Goal: Transaction & Acquisition: Purchase product/service

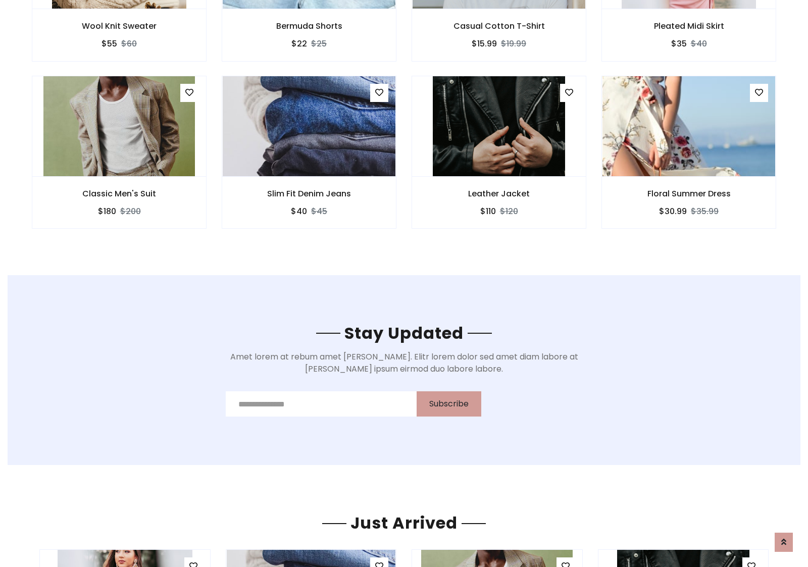
scroll to position [1521, 0]
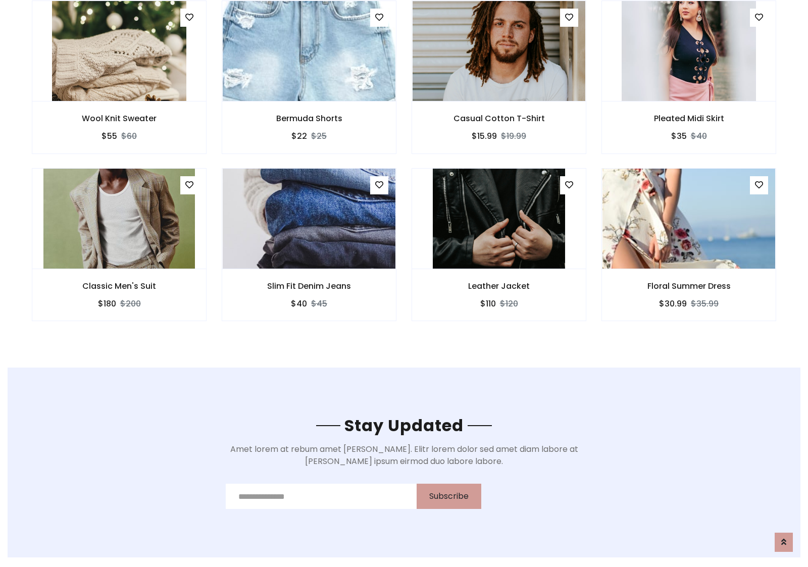
click at [404, 171] on div "Leather Jacket $110 $120" at bounding box center [499, 251] width 190 height 167
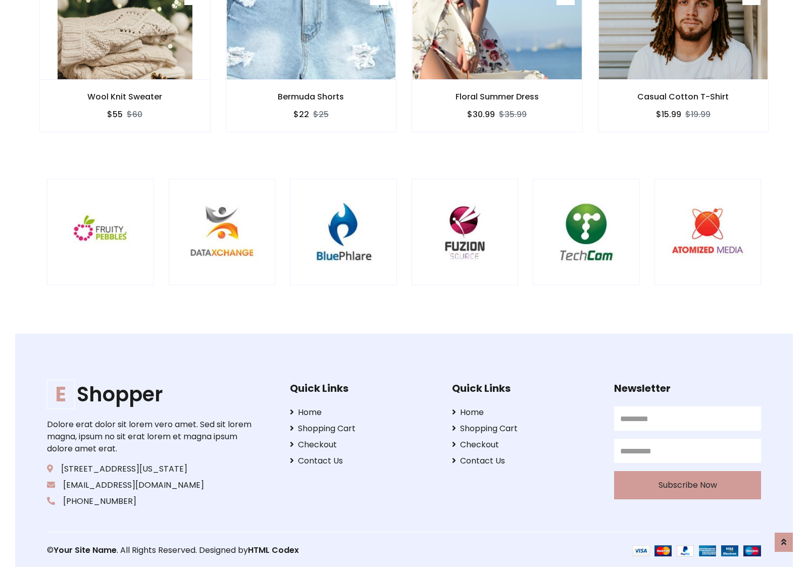
scroll to position [1922, 0]
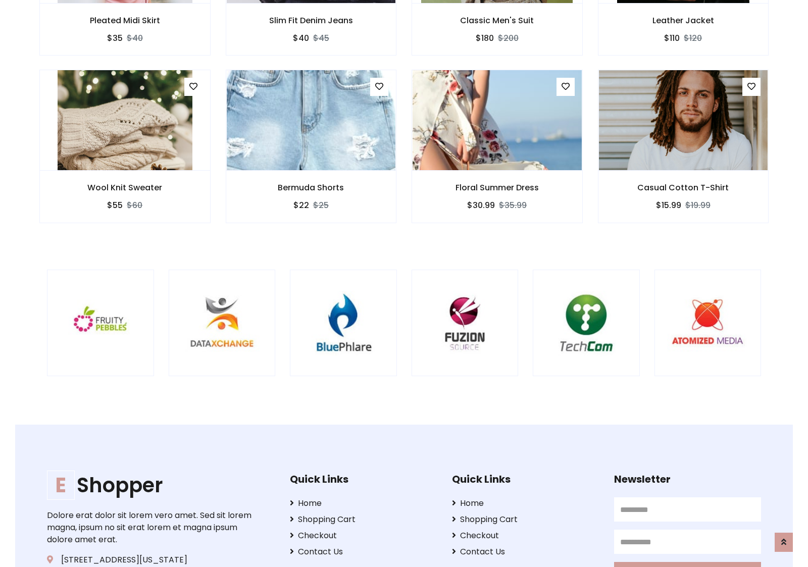
click at [404, 283] on div at bounding box center [532, 323] width 2429 height 107
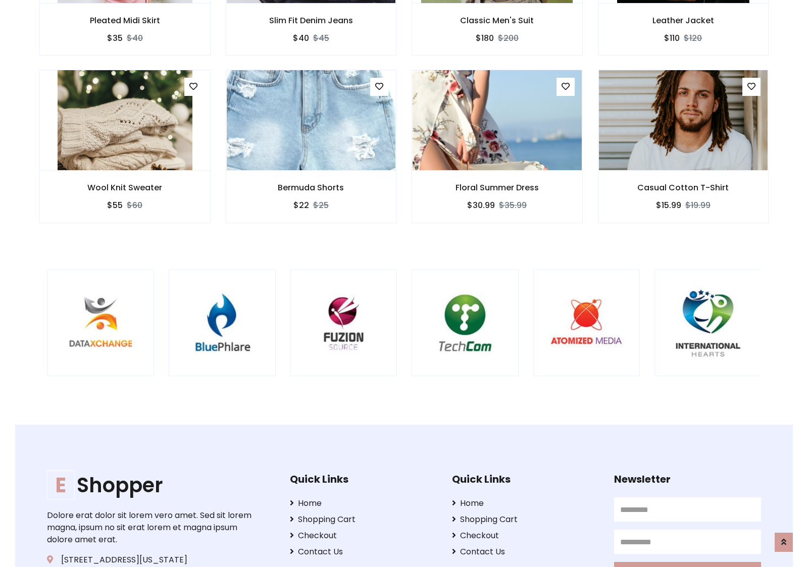
click at [404, 283] on div at bounding box center [411, 323] width 2429 height 107
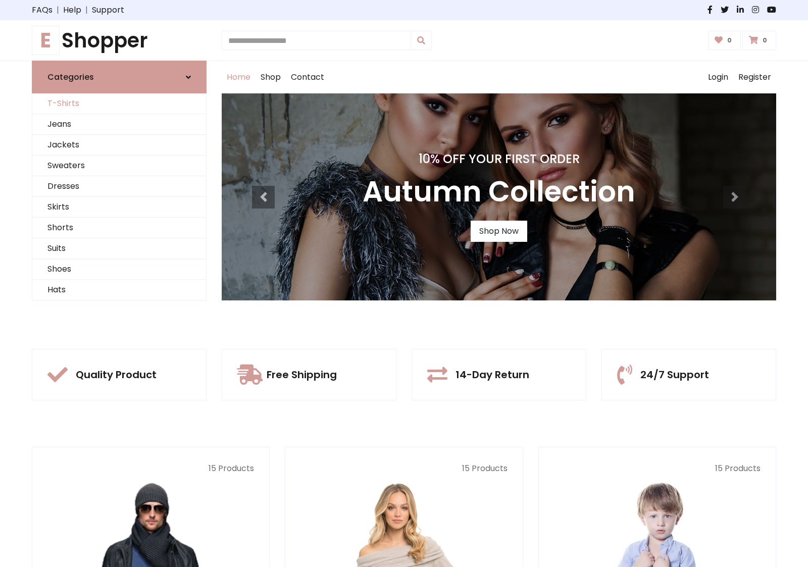
click at [119, 104] on link "T-Shirts" at bounding box center [119, 103] width 174 height 21
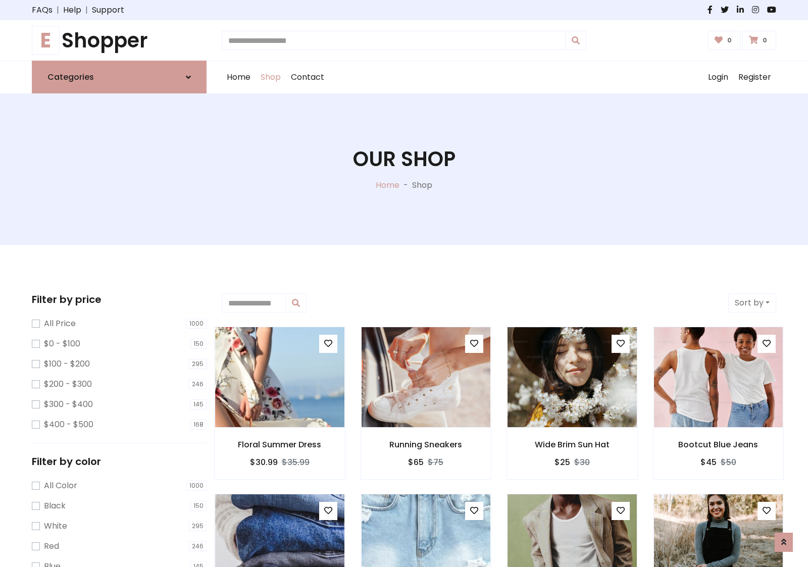
scroll to position [405, 0]
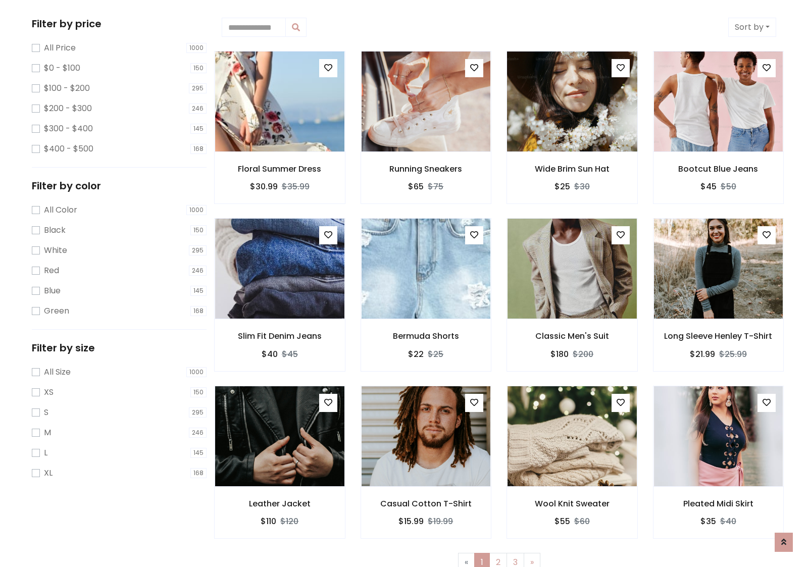
scroll to position [0, 0]
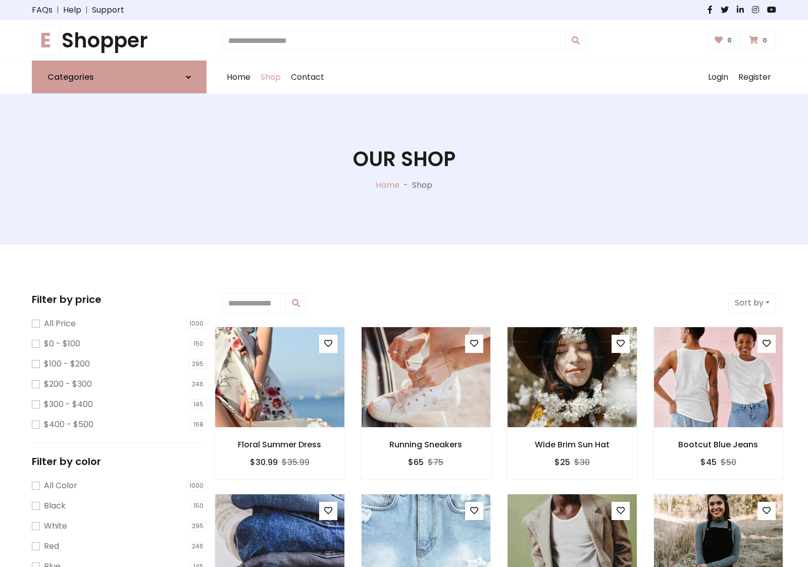
click at [119, 40] on h1 "E Shopper" at bounding box center [119, 40] width 175 height 24
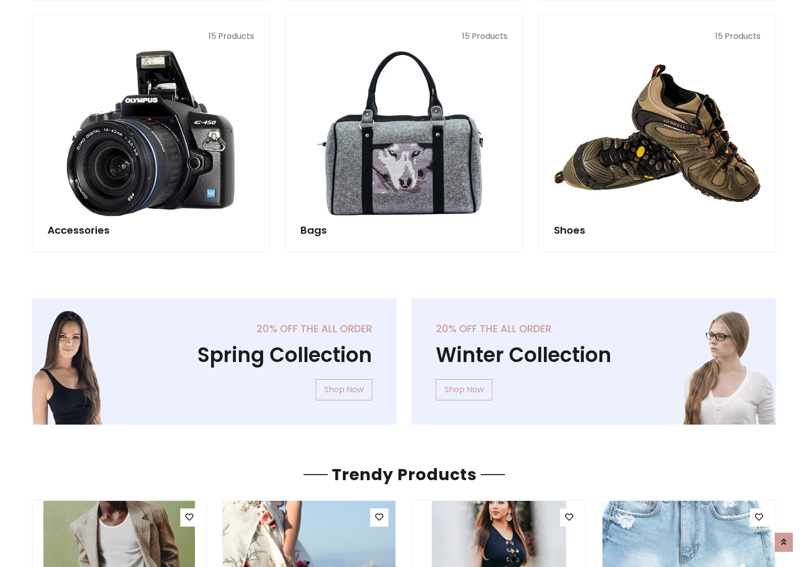
scroll to position [981, 0]
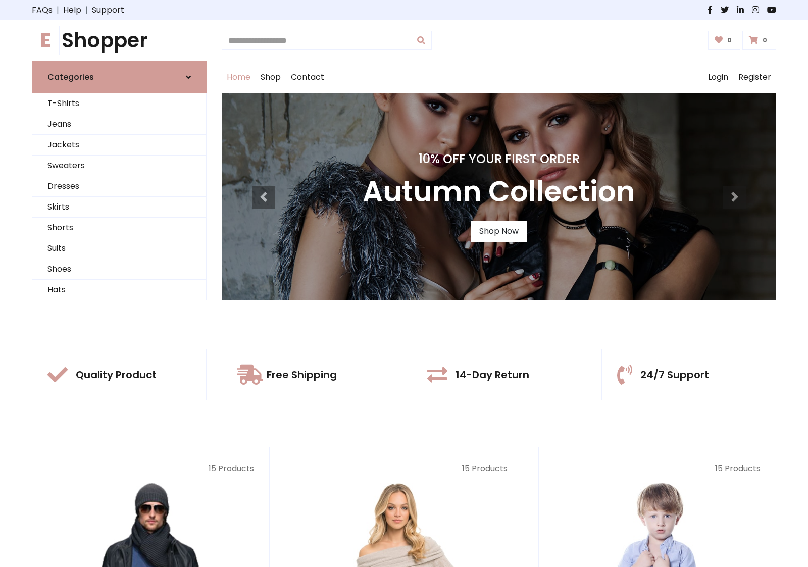
scroll to position [331, 0]
